Goal: Task Accomplishment & Management: Use online tool/utility

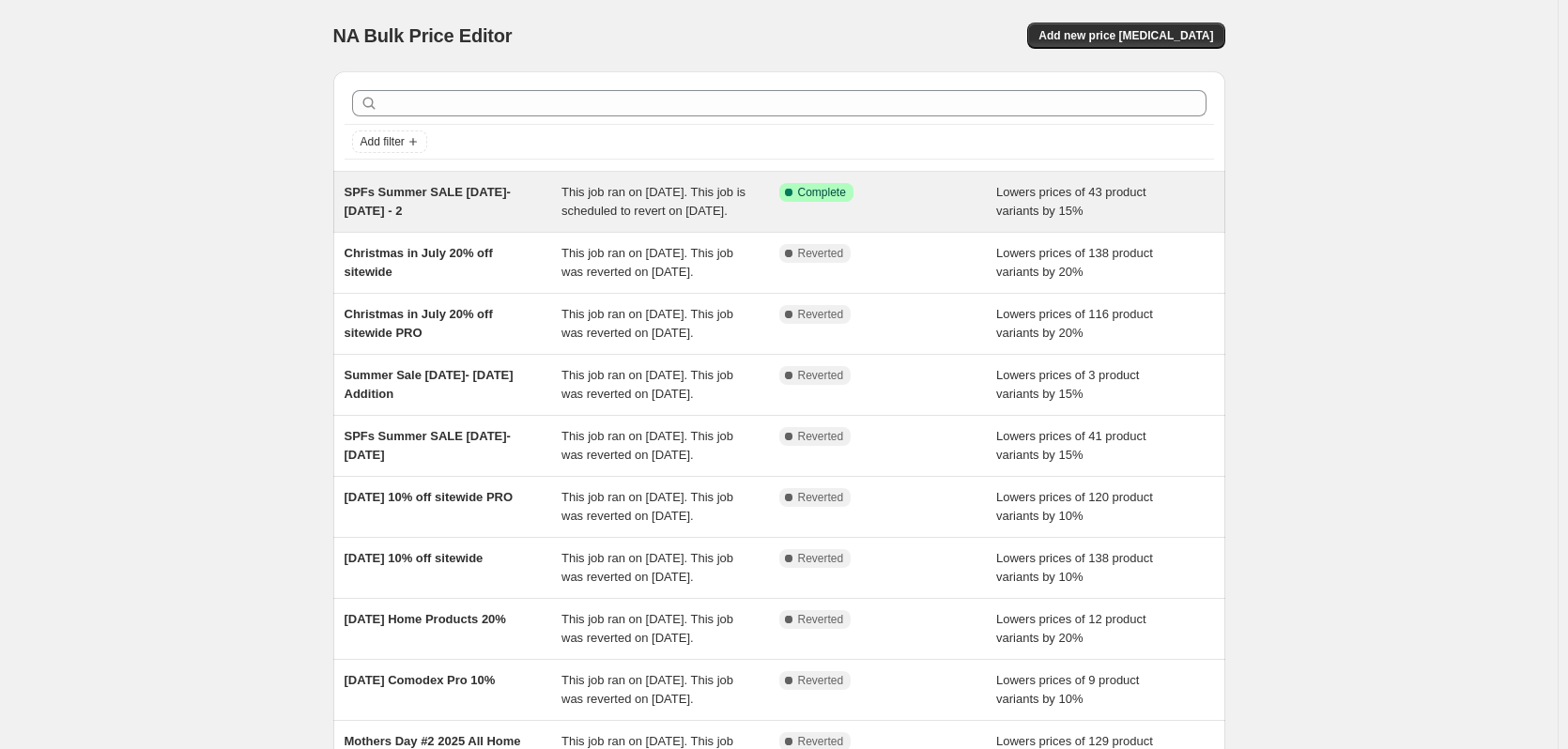
click at [619, 199] on span "This job ran on [DATE]. This job is scheduled to revert on [DATE]." at bounding box center [654, 201] width 184 height 33
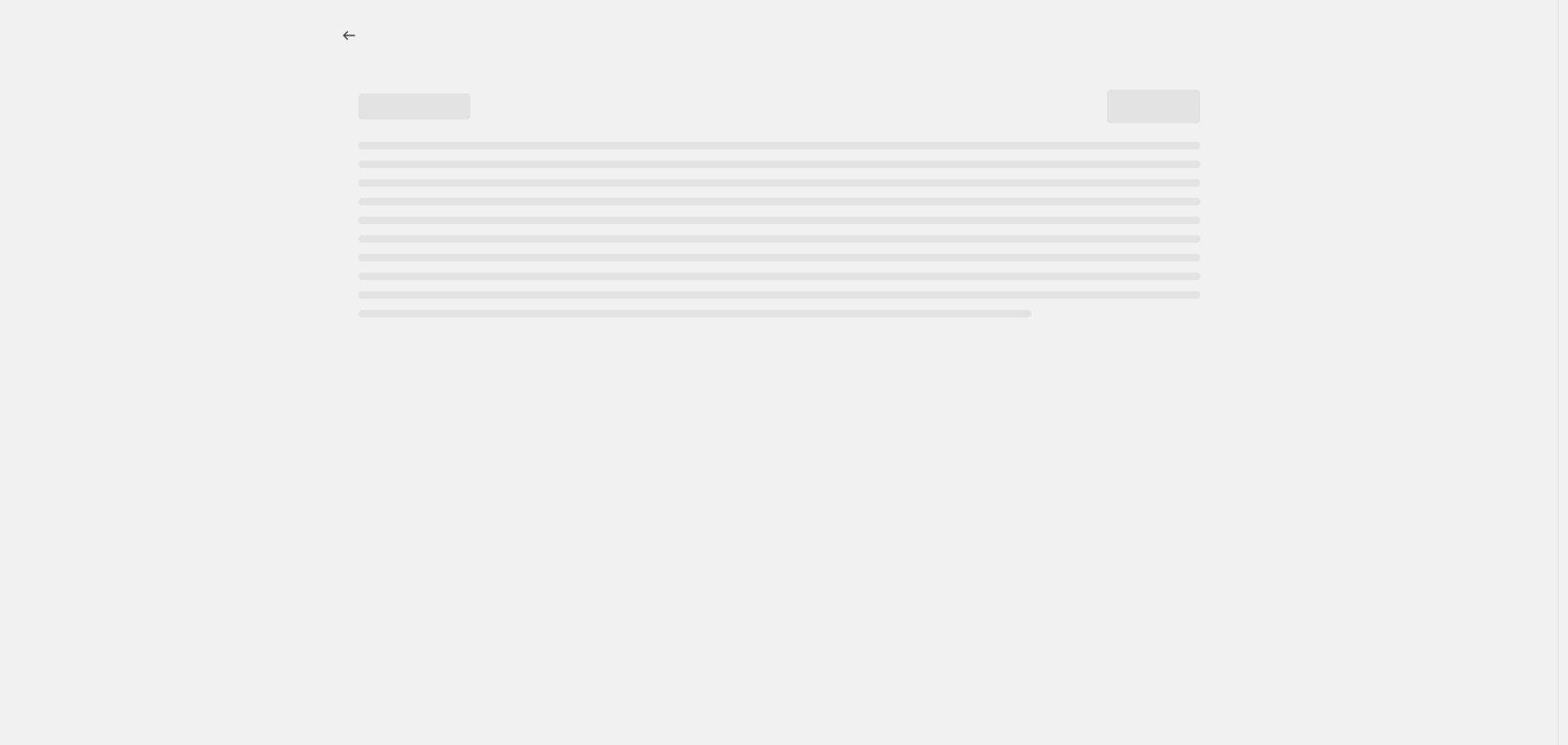
select select "percentage"
select select "collection"
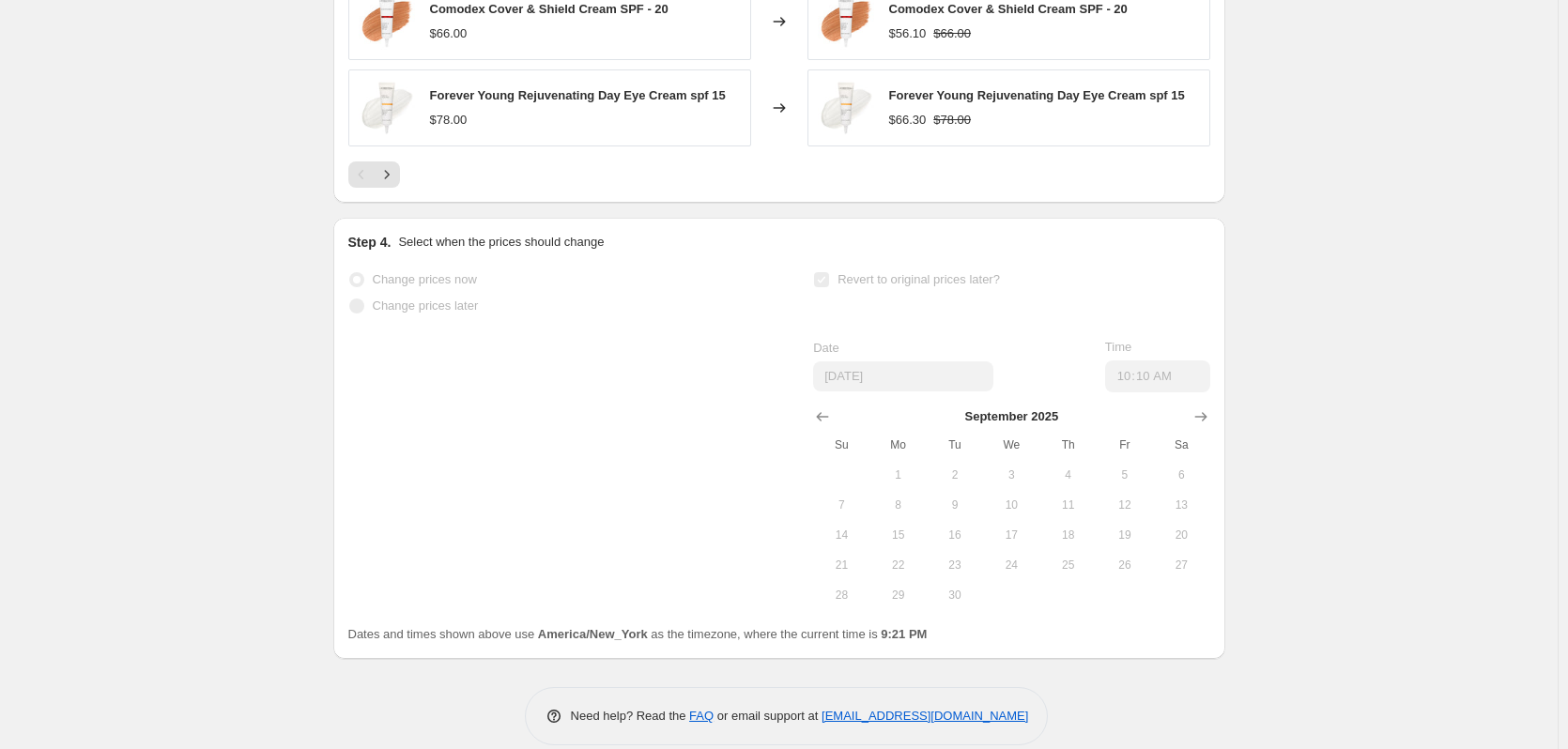
scroll to position [2515, 0]
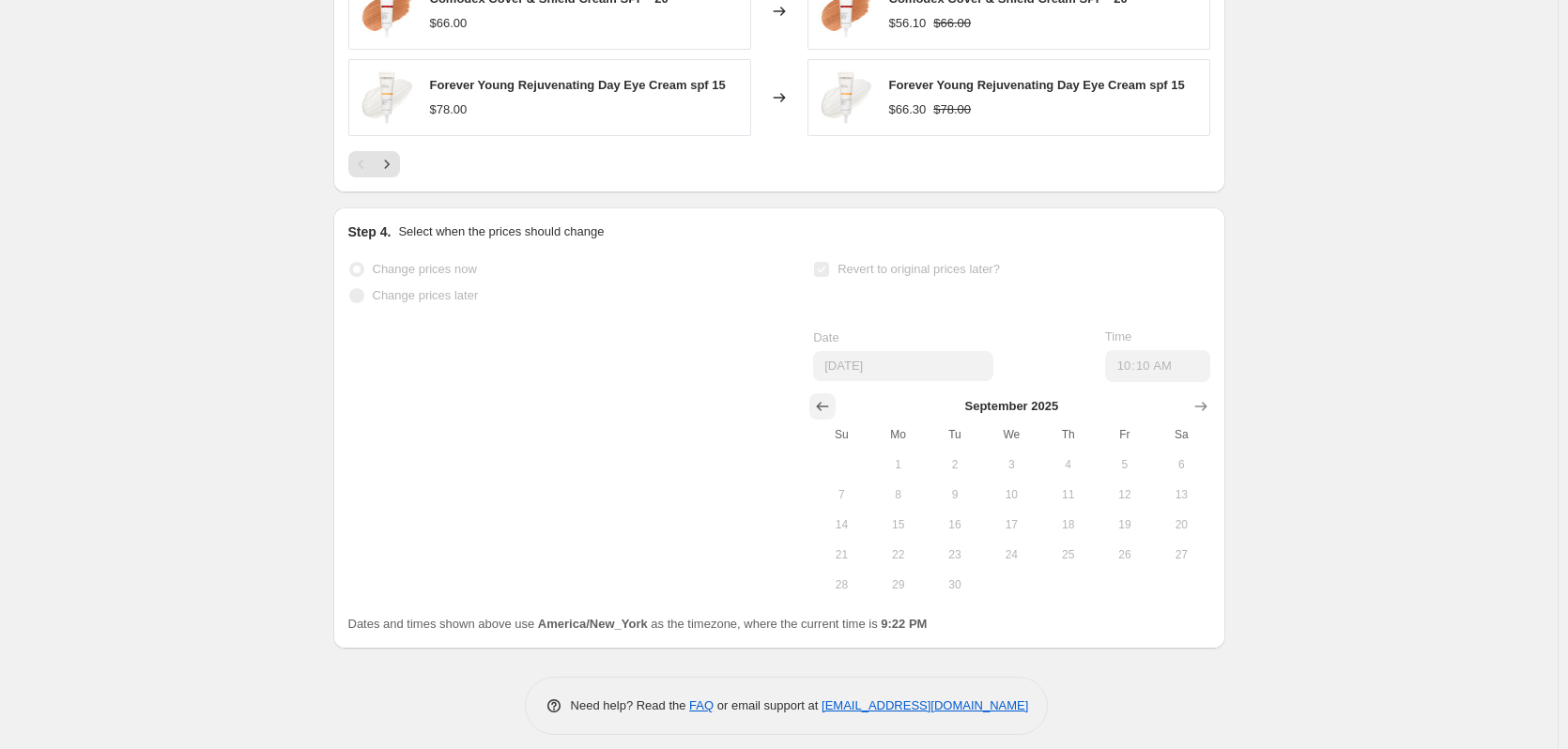
click at [823, 397] on icon "Show previous month, August 2025" at bounding box center [823, 406] width 19 height 19
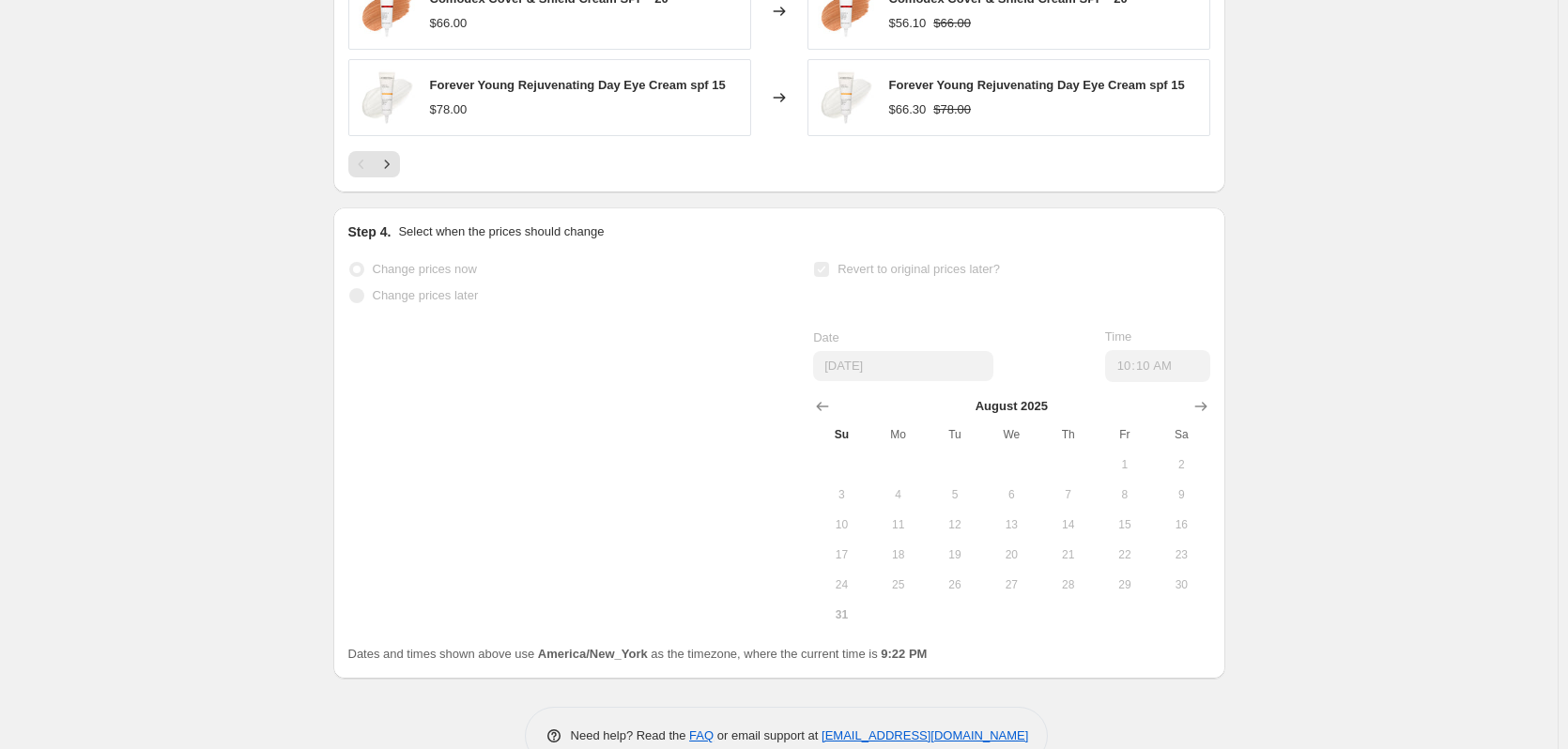
click at [850, 608] on span "31" at bounding box center [841, 615] width 41 height 15
